Goal: Complete application form: Complete application form

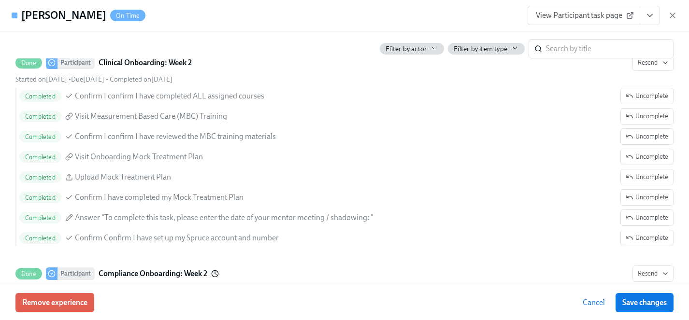
scroll to position [1888, 0]
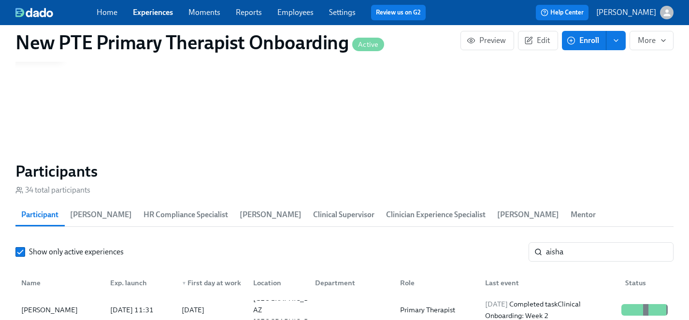
scroll to position [807, 0]
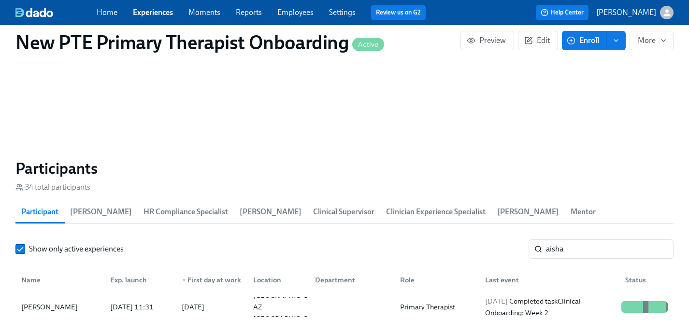
click at [143, 11] on link "Experiences" at bounding box center [153, 12] width 40 height 9
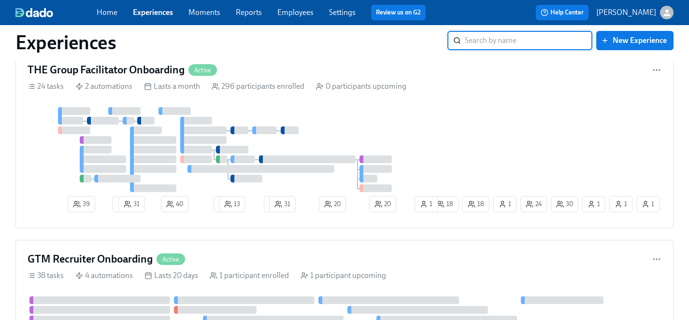
scroll to position [1379, 0]
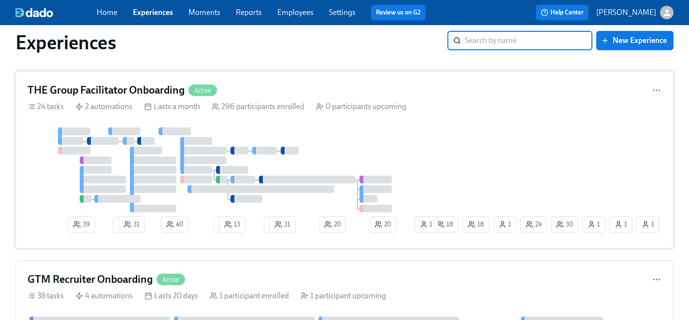
click at [402, 146] on div at bounding box center [229, 170] width 402 height 85
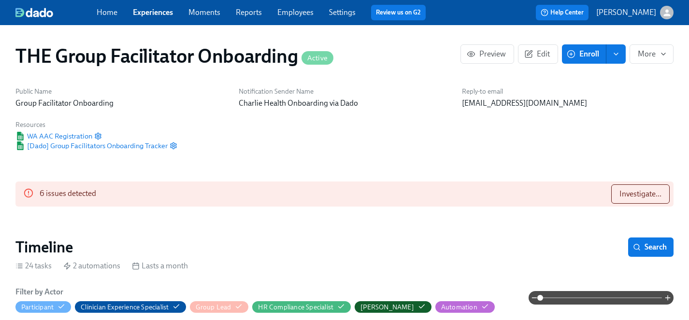
click at [590, 57] on span "Enroll" at bounding box center [584, 54] width 30 height 10
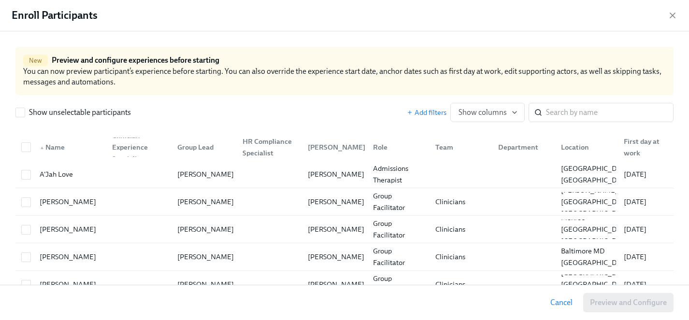
scroll to position [0, 12672]
click at [580, 117] on input "search" at bounding box center [610, 112] width 128 height 19
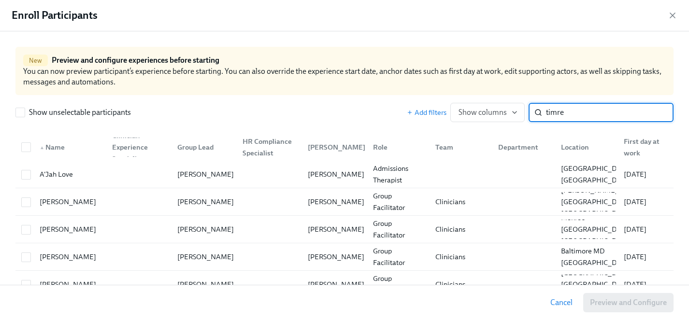
type input "timre"
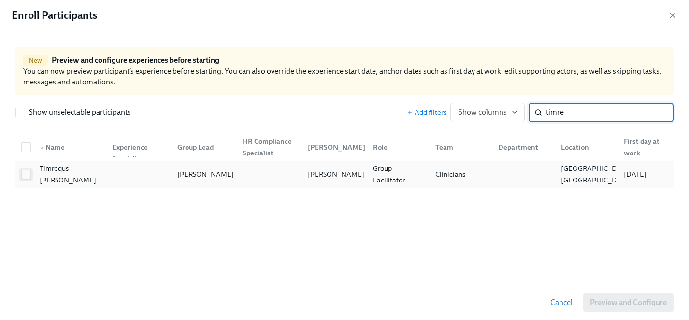
click at [26, 177] on input "checkbox" at bounding box center [26, 175] width 9 height 9
checkbox input "true"
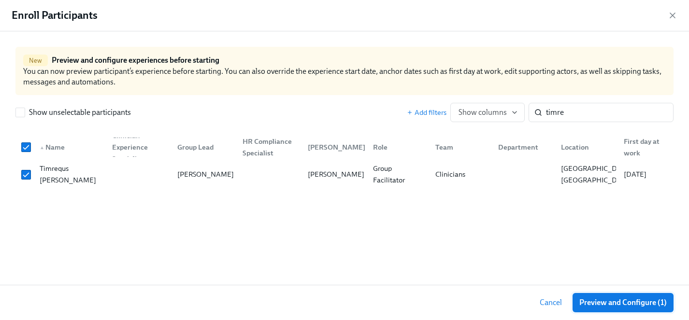
click at [647, 301] on span "Preview and Configure (1)" at bounding box center [622, 303] width 87 height 10
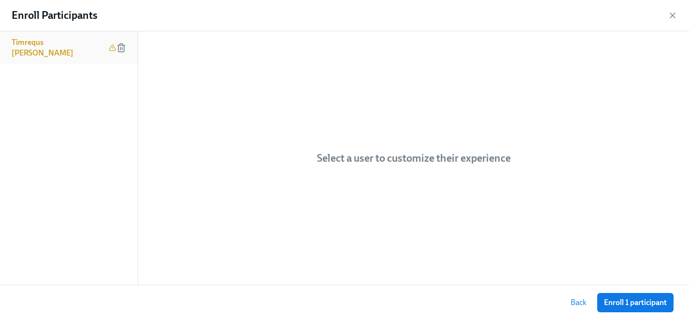
click at [40, 38] on h6 "Timrequs [PERSON_NAME]" at bounding box center [58, 47] width 93 height 21
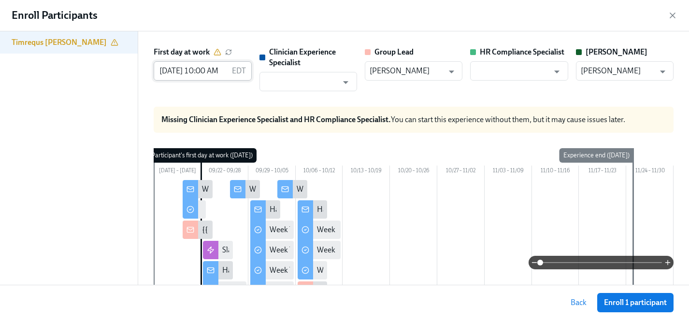
click at [168, 76] on input "[DATE] 10:00 AM" at bounding box center [191, 70] width 74 height 19
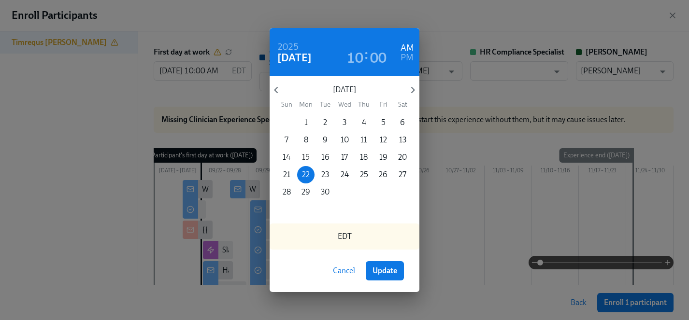
click at [309, 158] on p "15" at bounding box center [306, 157] width 8 height 11
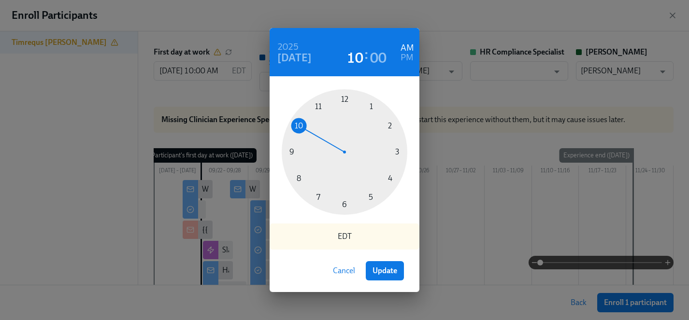
click at [351, 267] on span "Cancel" at bounding box center [344, 271] width 22 height 10
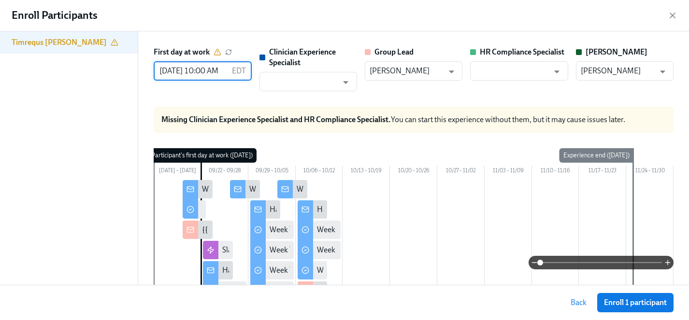
click at [181, 70] on input "[DATE] 10:00 AM" at bounding box center [191, 70] width 74 height 19
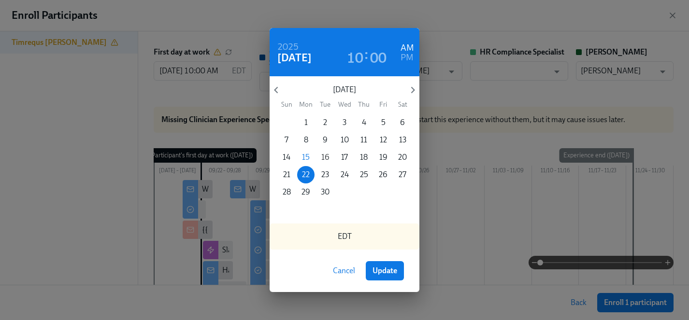
click at [323, 157] on p "16" at bounding box center [325, 157] width 8 height 11
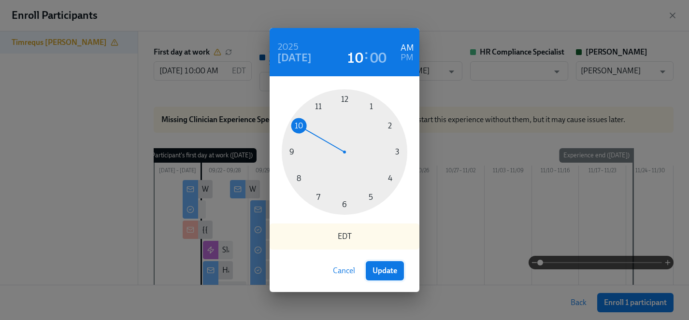
click at [389, 274] on span "Update" at bounding box center [385, 271] width 25 height 10
type input "[DATE] 10:00 AM"
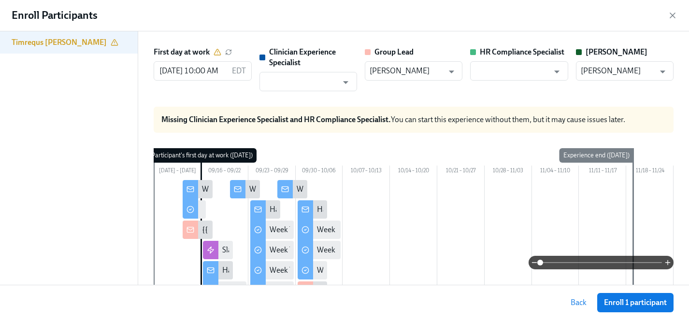
scroll to position [0, 13690]
click at [487, 69] on input "text" at bounding box center [512, 70] width 74 height 19
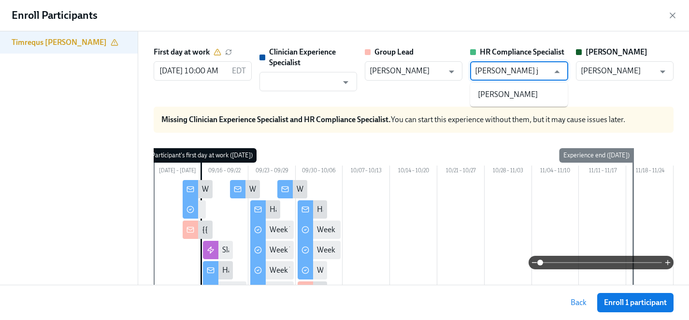
click at [486, 86] on ul "[PERSON_NAME]" at bounding box center [519, 95] width 98 height 24
click at [486, 95] on li "[PERSON_NAME]" at bounding box center [519, 95] width 98 height 16
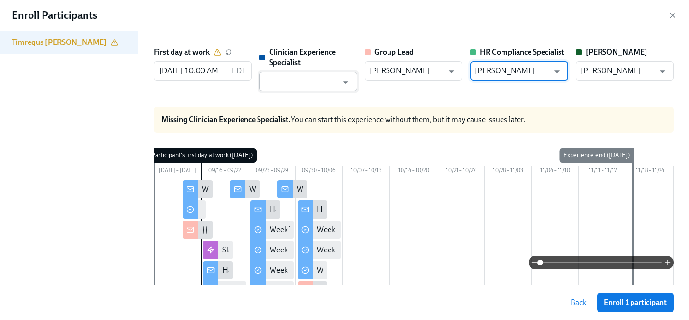
type input "[PERSON_NAME]"
click at [306, 86] on input "text" at bounding box center [301, 81] width 74 height 19
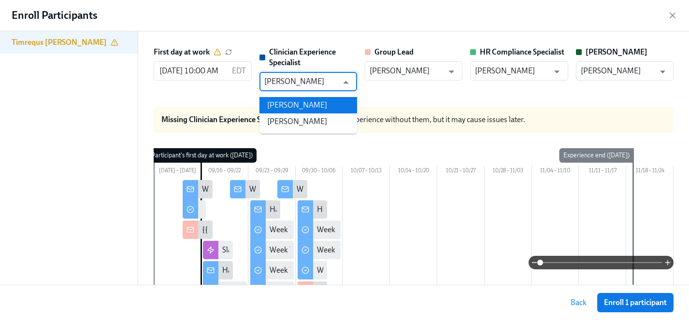
click at [307, 105] on li "[PERSON_NAME]" at bounding box center [309, 105] width 98 height 16
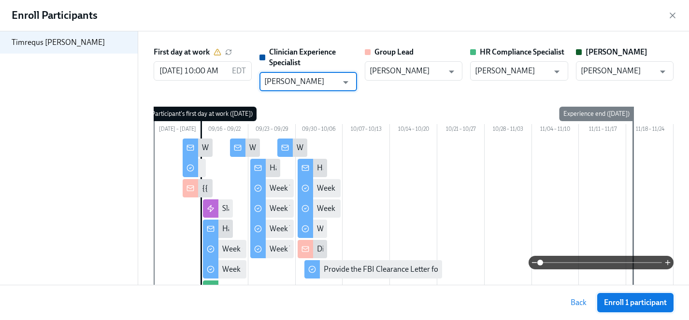
type input "[PERSON_NAME]"
click at [646, 301] on span "Enroll 1 participant" at bounding box center [635, 303] width 63 height 10
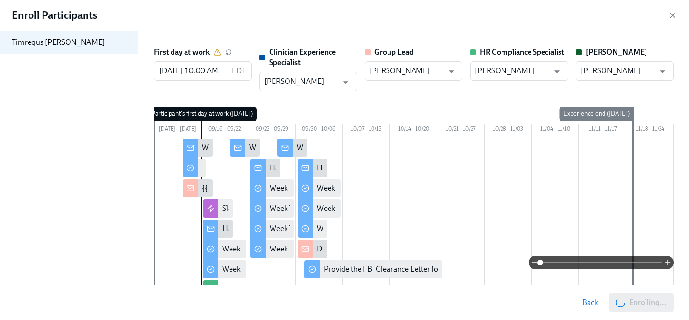
scroll to position [0, 13995]
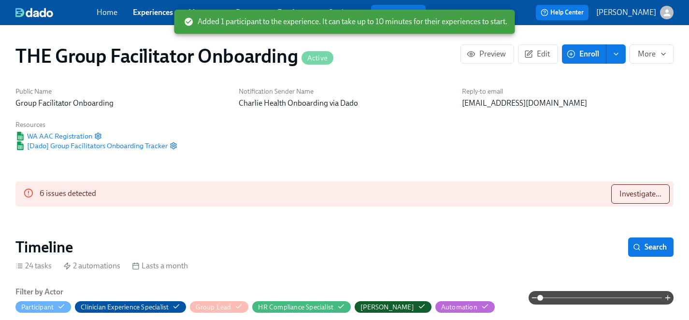
click at [152, 12] on link "Experiences" at bounding box center [153, 12] width 40 height 9
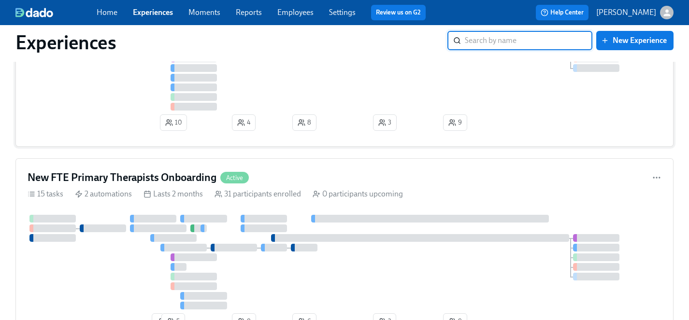
scroll to position [2063, 0]
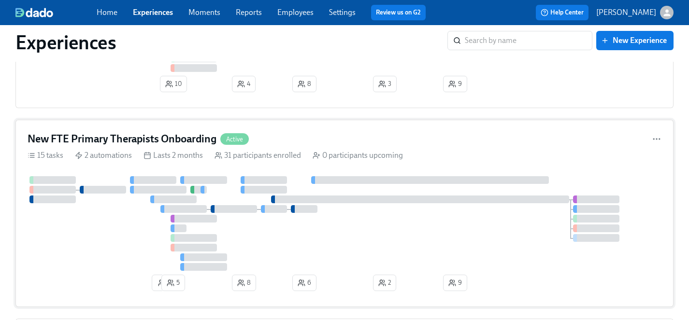
click at [104, 254] on div at bounding box center [345, 223] width 634 height 95
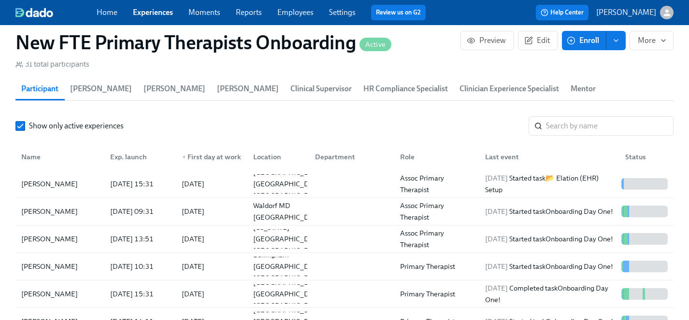
scroll to position [916, 0]
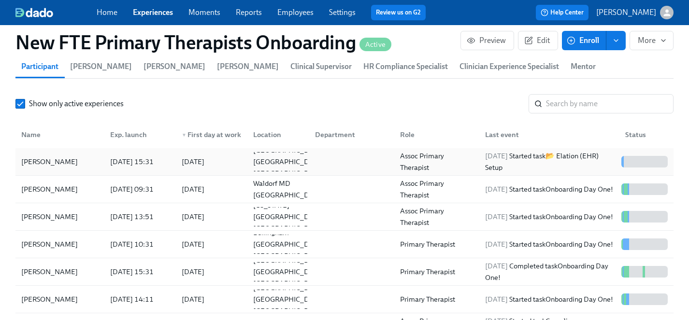
click at [61, 156] on div "[PERSON_NAME]" at bounding box center [49, 162] width 64 height 12
click at [157, 14] on link "Experiences" at bounding box center [153, 12] width 40 height 9
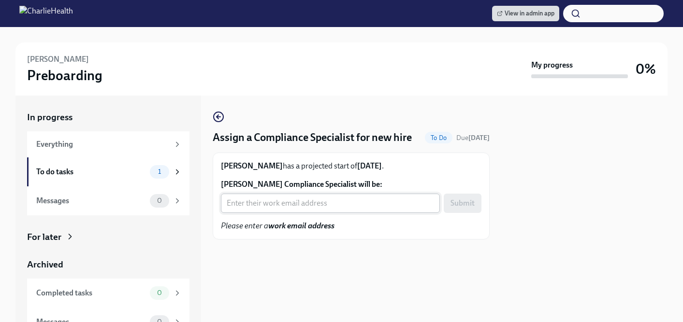
click at [272, 213] on input "[PERSON_NAME] Compliance Specialist will be:" at bounding box center [330, 203] width 219 height 19
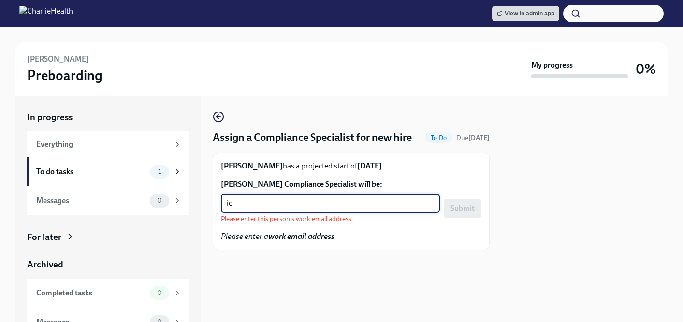
type input "i"
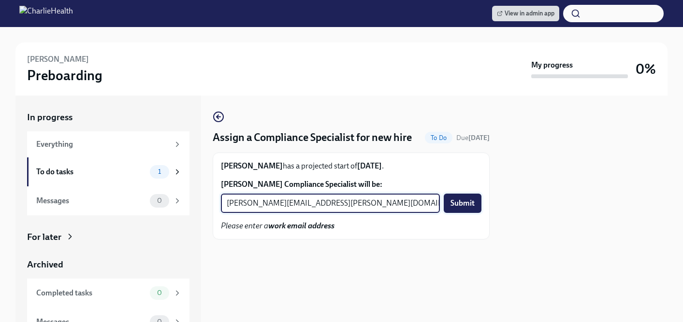
type input "[PERSON_NAME][EMAIL_ADDRESS][PERSON_NAME][DOMAIN_NAME]"
click at [464, 208] on span "Submit" at bounding box center [462, 204] width 24 height 10
